Goal: Use online tool/utility

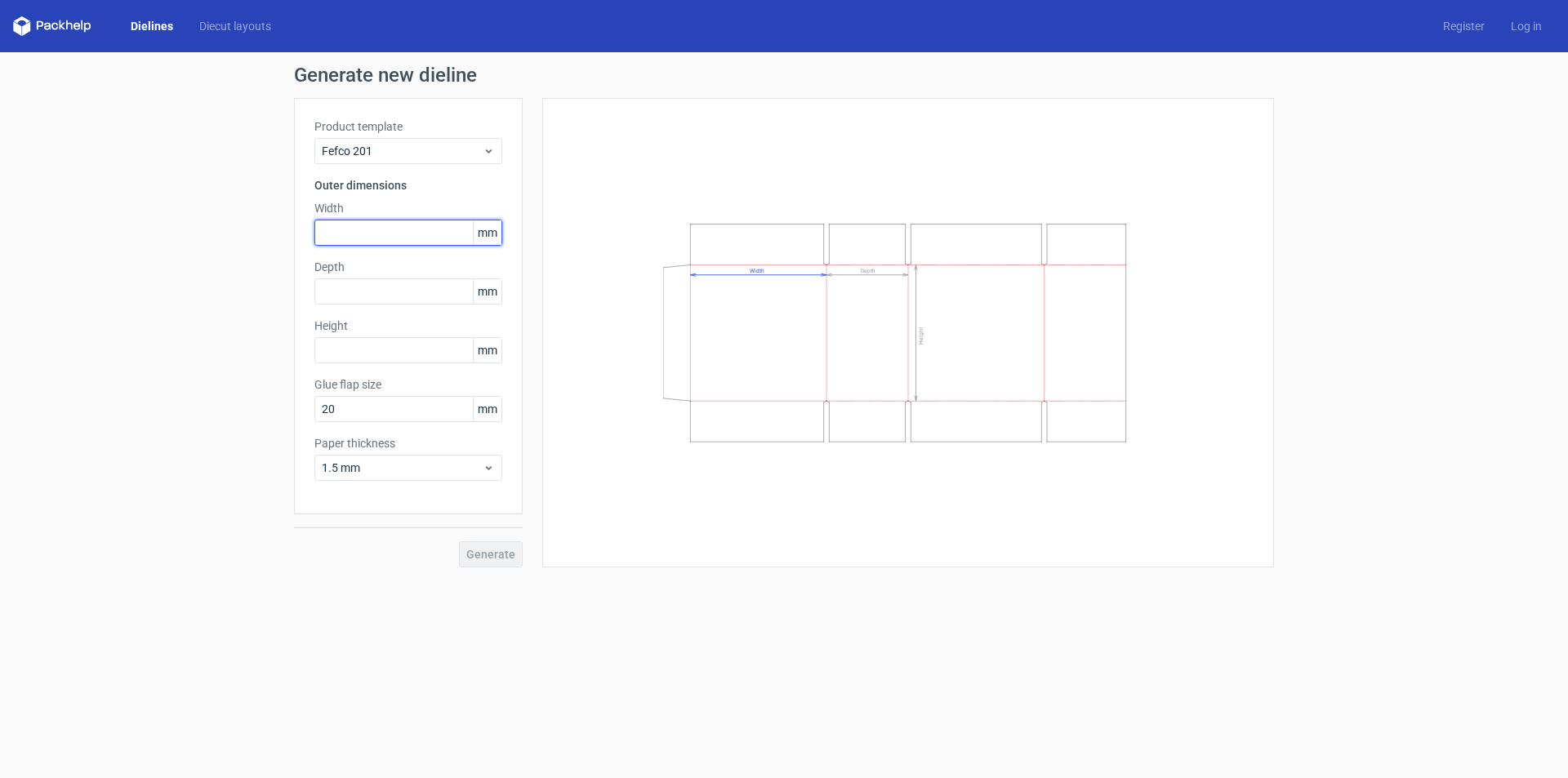
click at [371, 238] on input "text" at bounding box center [408, 233] width 188 height 26
click at [382, 289] on div "Depth mm" at bounding box center [408, 281] width 188 height 46
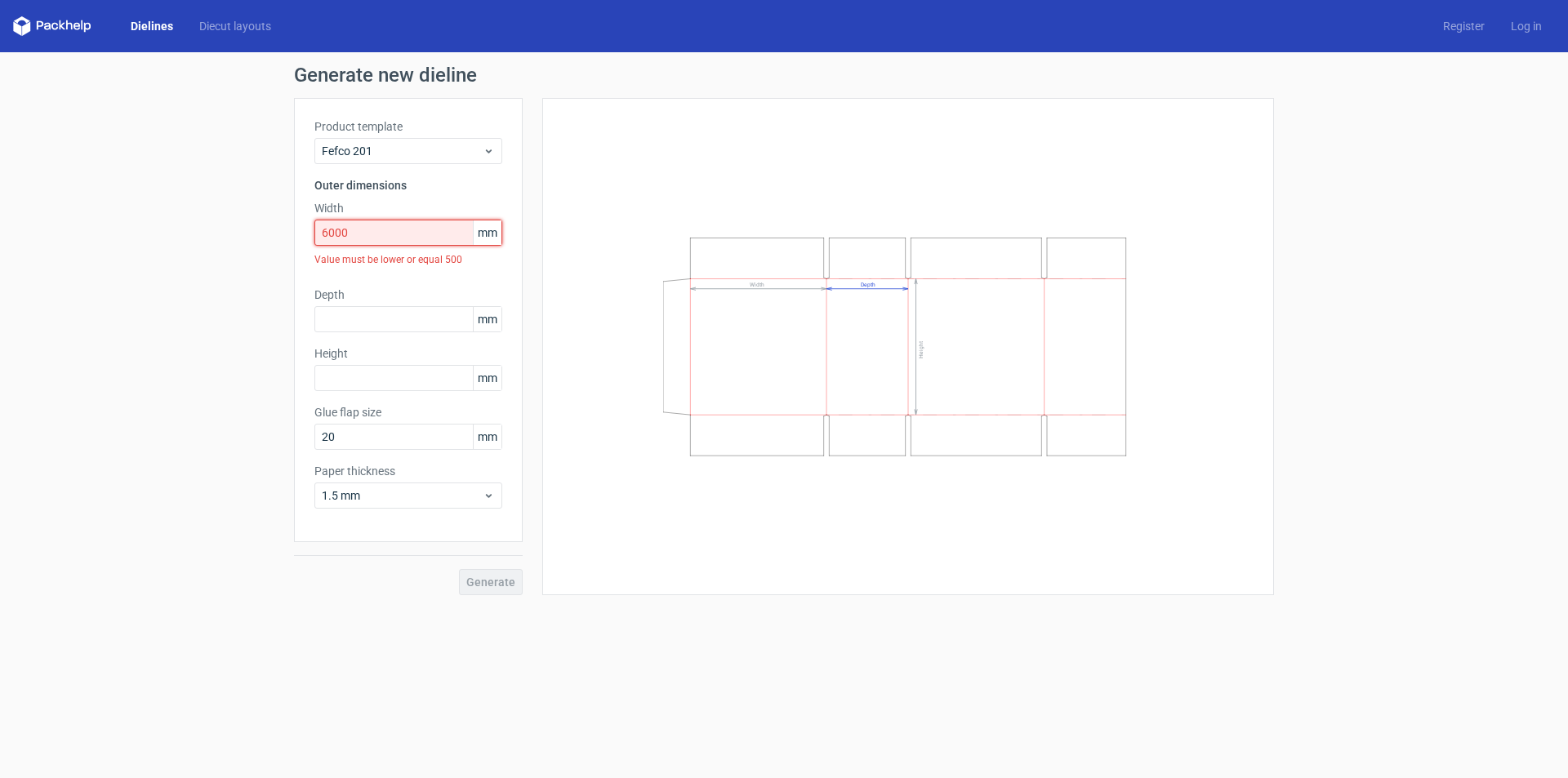
click at [401, 231] on input "6000" at bounding box center [408, 233] width 188 height 26
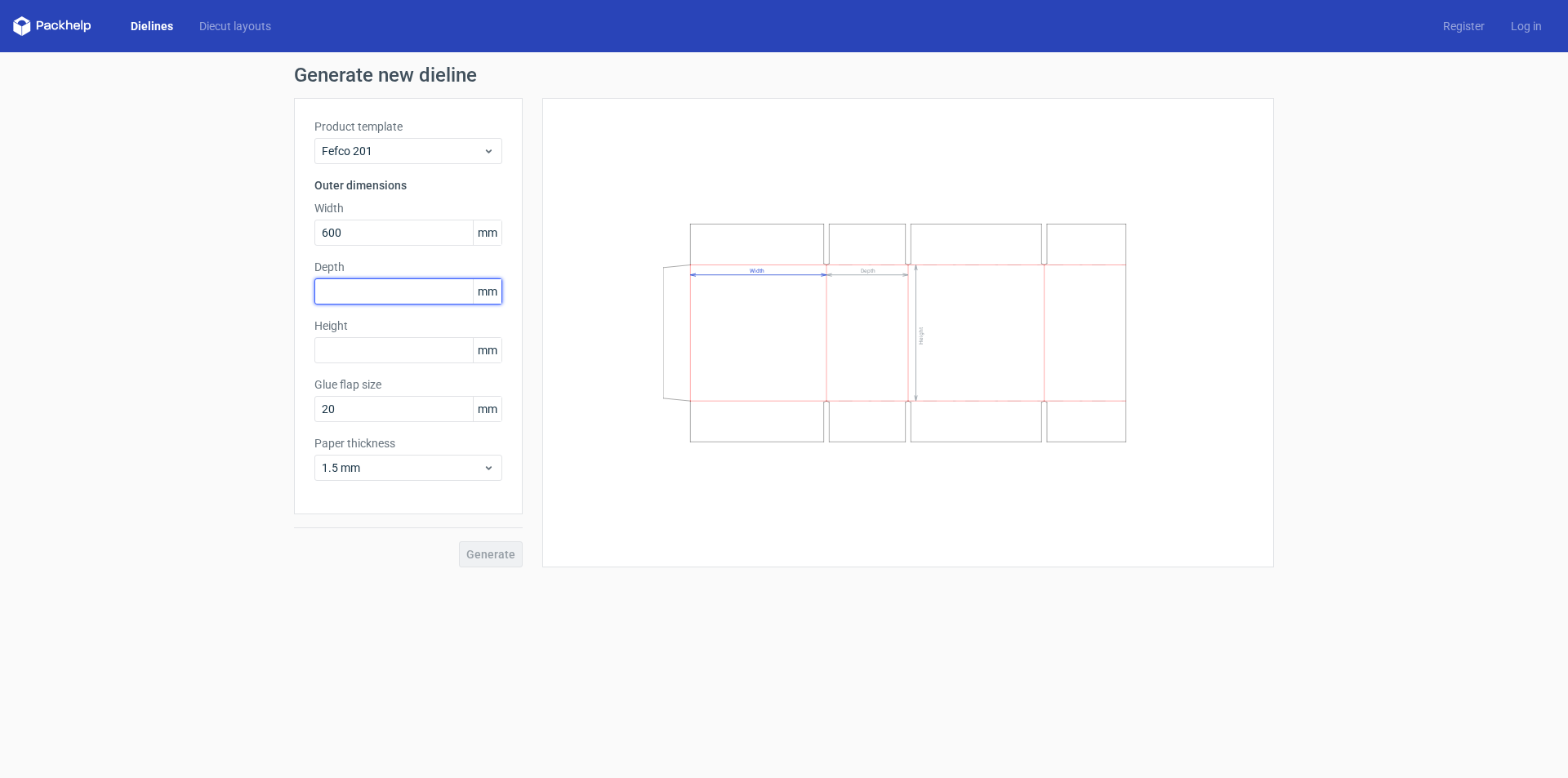
click at [408, 294] on div "Depth mm" at bounding box center [408, 281] width 188 height 46
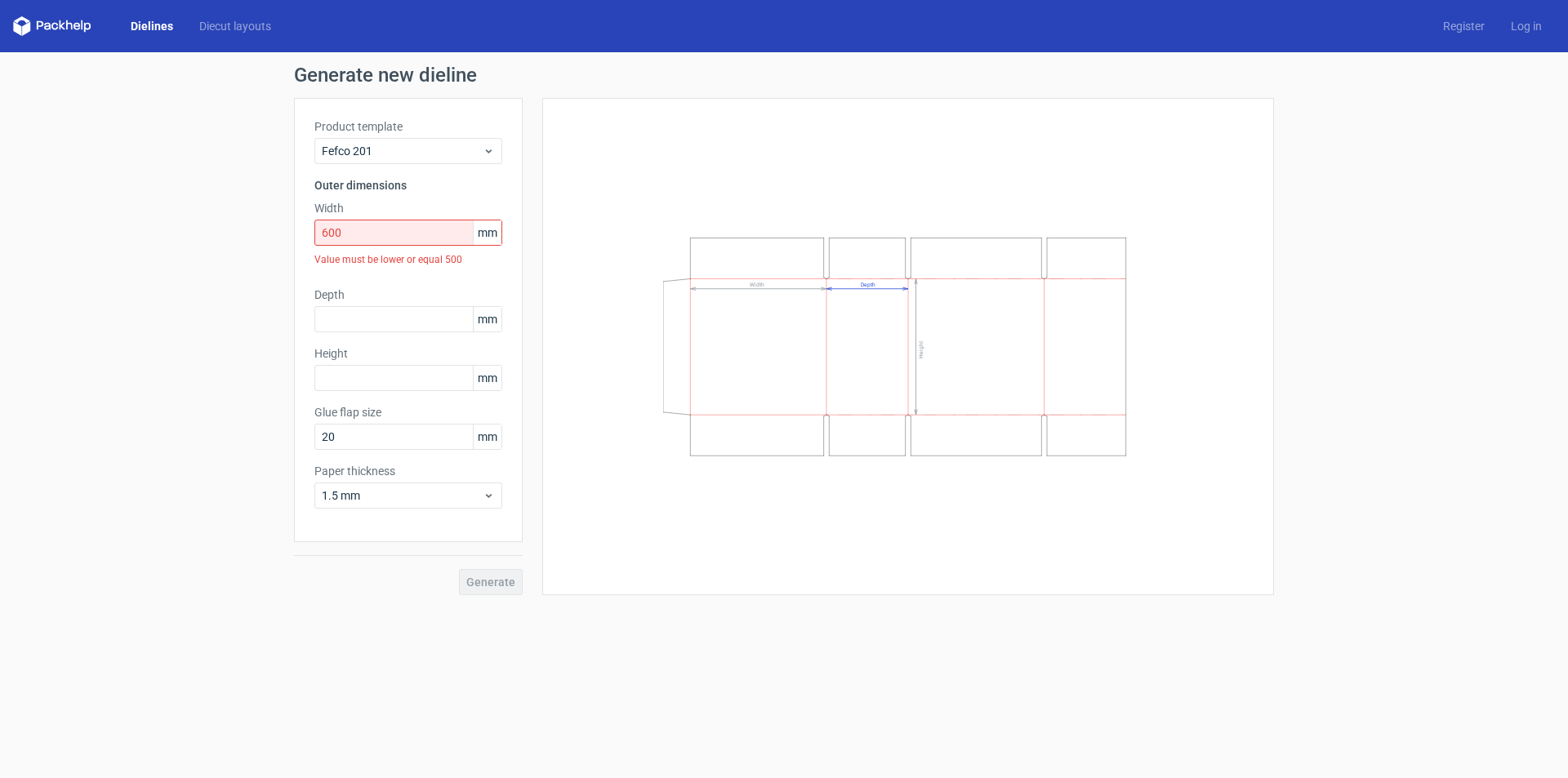
click at [411, 247] on div "Value must be lower or equal 500" at bounding box center [408, 260] width 188 height 28
click at [407, 229] on input "600" at bounding box center [408, 233] width 188 height 26
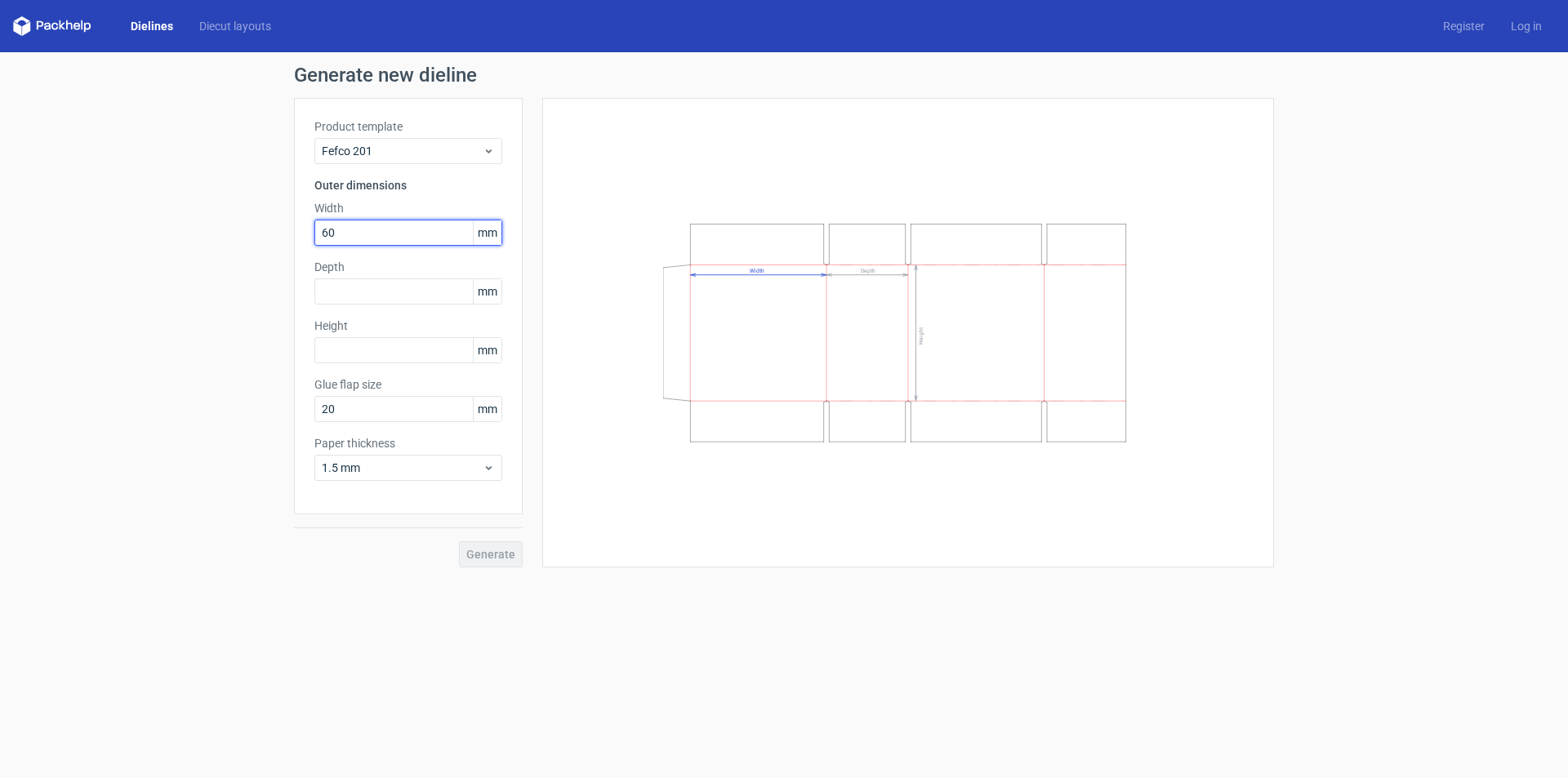
type input "6"
type input "300"
click at [412, 286] on input "text" at bounding box center [408, 291] width 188 height 26
click at [482, 142] on div "Fefco 201" at bounding box center [408, 151] width 188 height 26
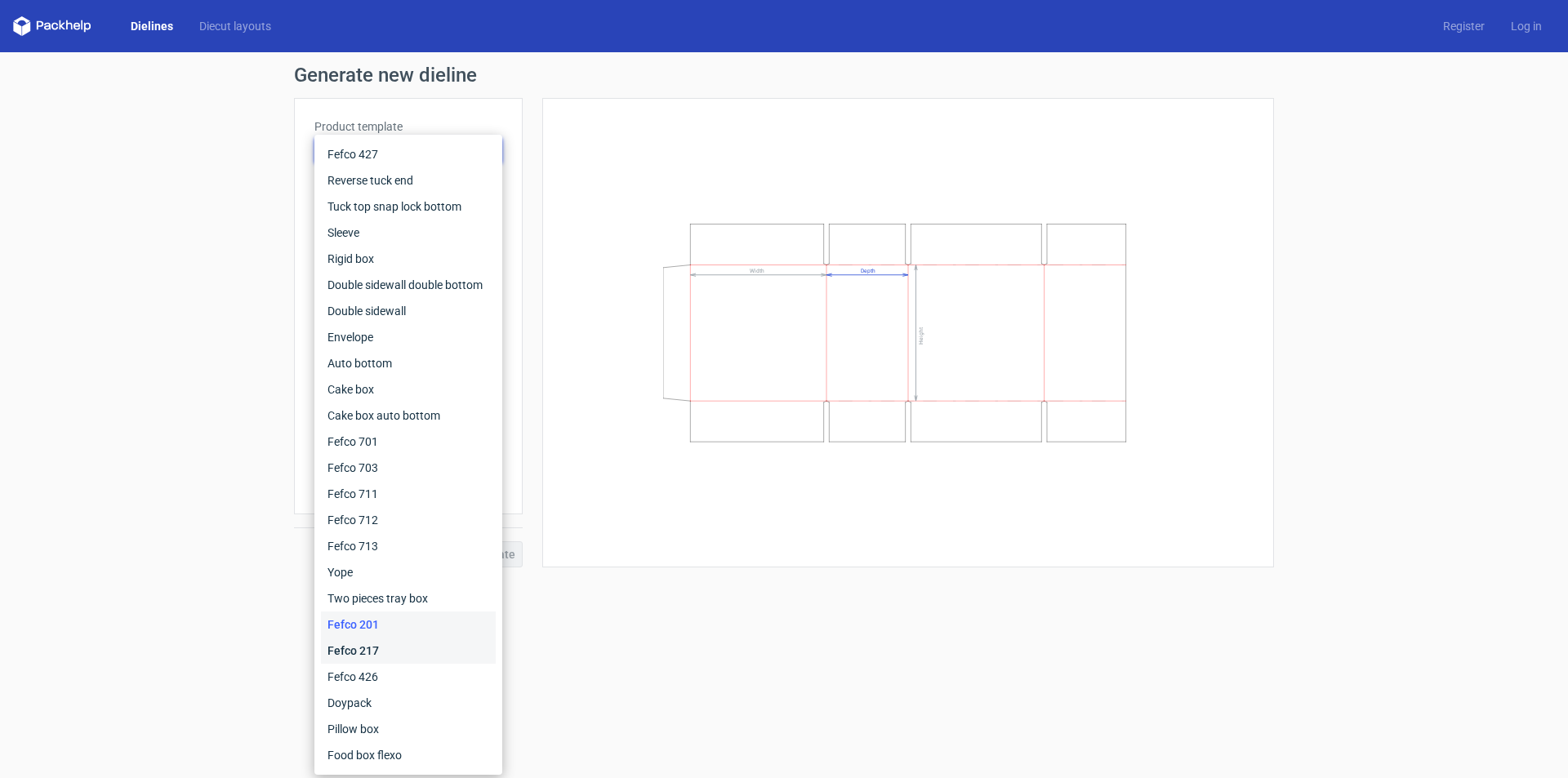
click at [415, 645] on div "Fefco 217" at bounding box center [407, 651] width 175 height 26
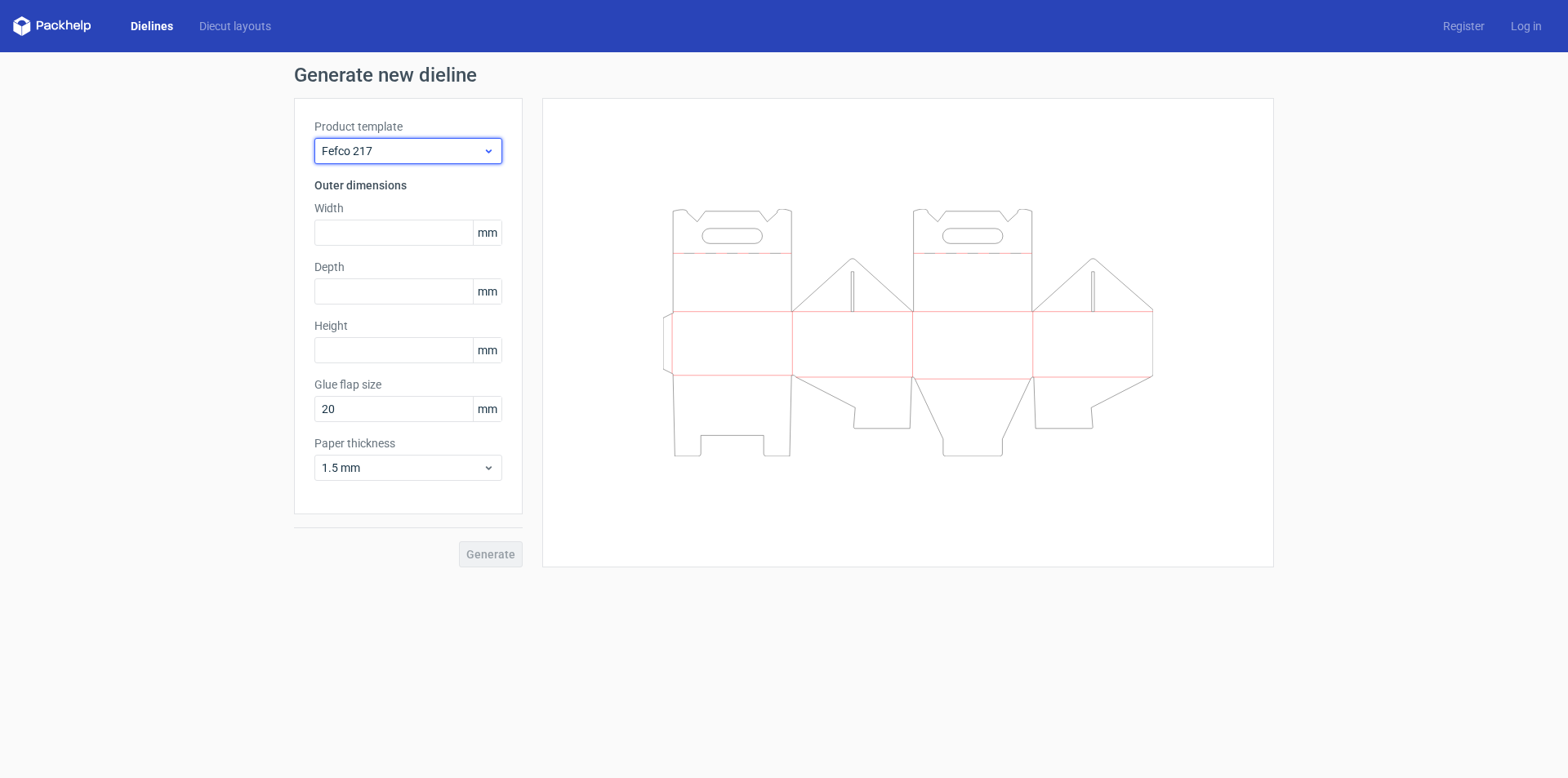
click at [490, 151] on use at bounding box center [488, 151] width 6 height 4
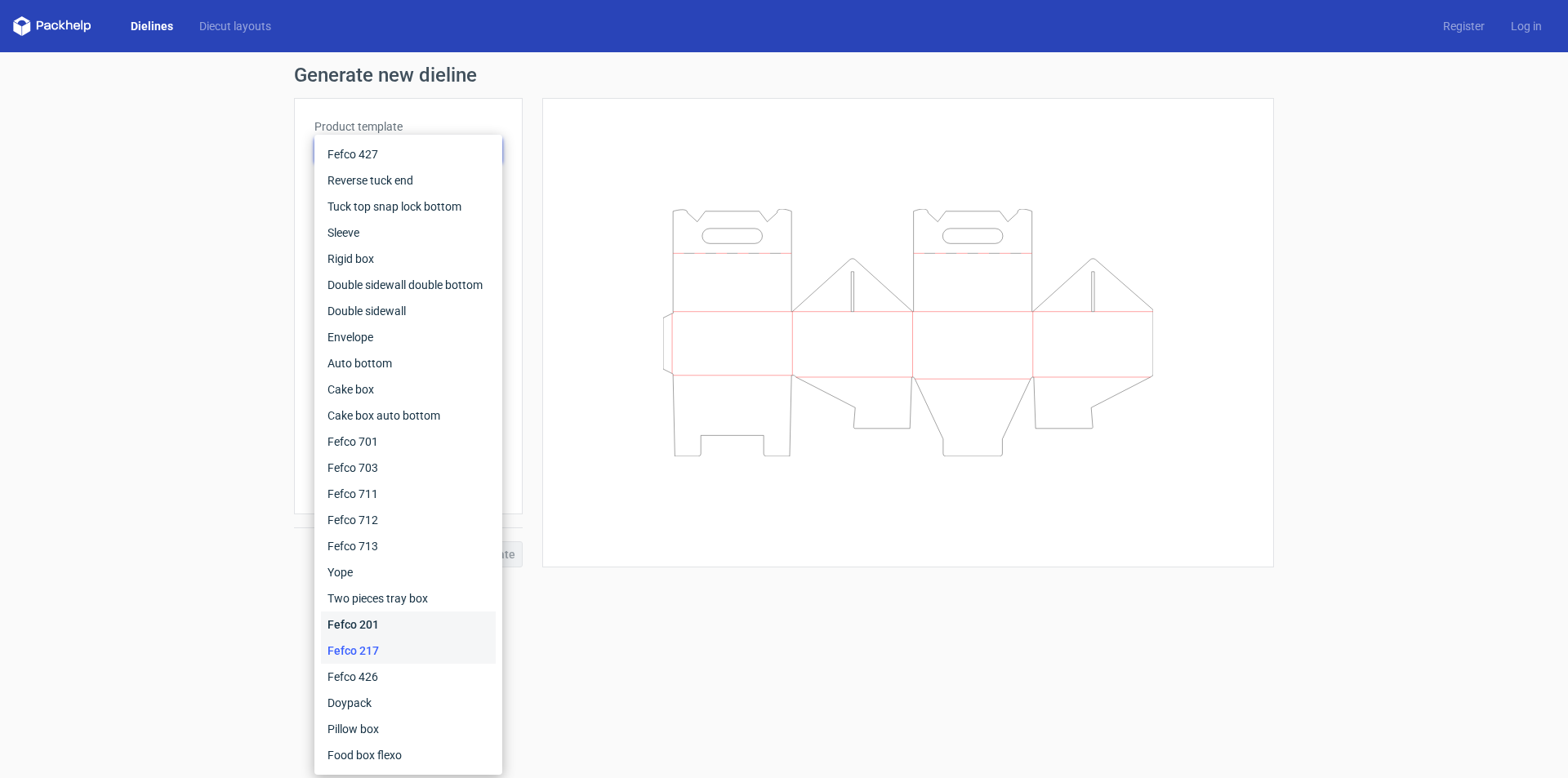
click at [413, 616] on div "Fefco 201" at bounding box center [407, 625] width 175 height 26
